Goal: Information Seeking & Learning: Learn about a topic

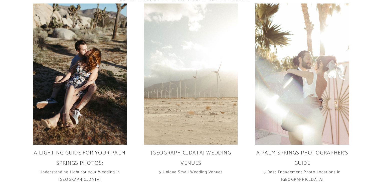
scroll to position [1300, 0]
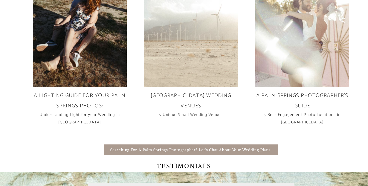
click at [181, 52] on img at bounding box center [191, 16] width 94 height 141
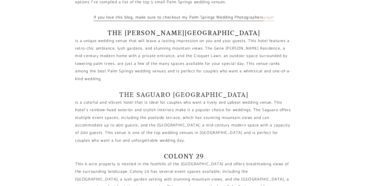
scroll to position [248, 0]
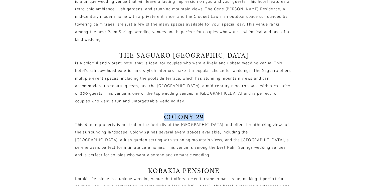
drag, startPoint x: 203, startPoint y: 111, endPoint x: 162, endPoint y: 111, distance: 40.8
click at [162, 113] on h4 "Colony 29" at bounding box center [184, 117] width 218 height 8
copy h4 "Colony 29"
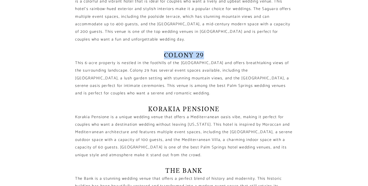
scroll to position [334, 0]
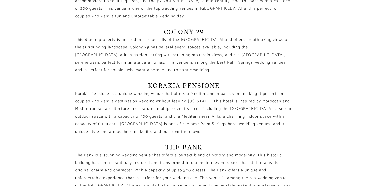
click at [176, 82] on h4 "Korakia Pensione" at bounding box center [184, 86] width 218 height 8
copy h4 "Korakia Pensione"
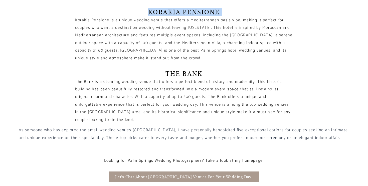
scroll to position [418, 0]
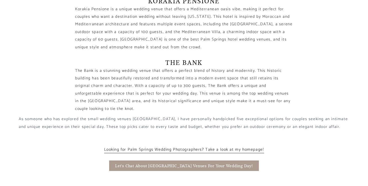
click at [192, 59] on h4 "The Bank" at bounding box center [184, 63] width 218 height 8
copy h4 "The Bank"
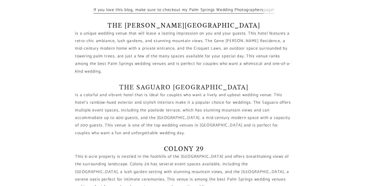
scroll to position [228, 0]
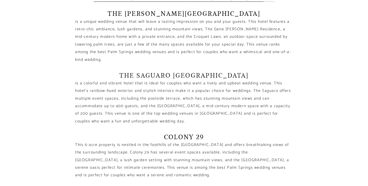
click at [178, 133] on h4 "Colony 29" at bounding box center [184, 137] width 218 height 8
copy h4 "Colony 29"
